Goal: Information Seeking & Learning: Learn about a topic

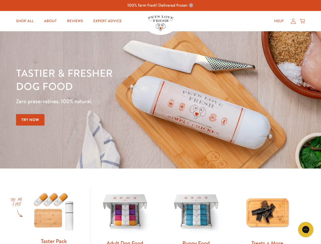
click at [160, 122] on div "Tastier & fresher dog food Zero preservatives. 100% natural. Try Now" at bounding box center [112, 99] width 193 height 67
click at [306, 229] on icon "Gorgias live chat" at bounding box center [305, 229] width 5 height 5
